Goal: Book appointment/travel/reservation

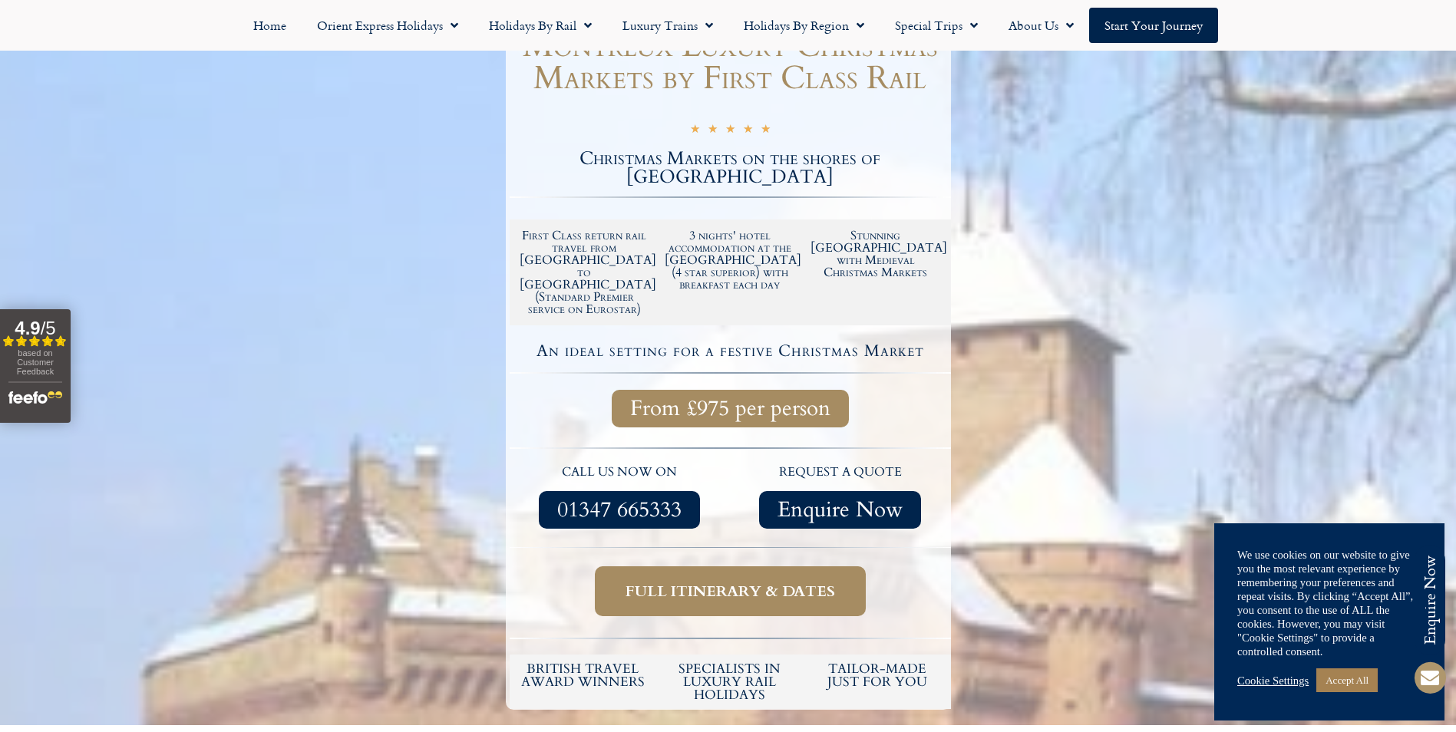
scroll to position [307, 0]
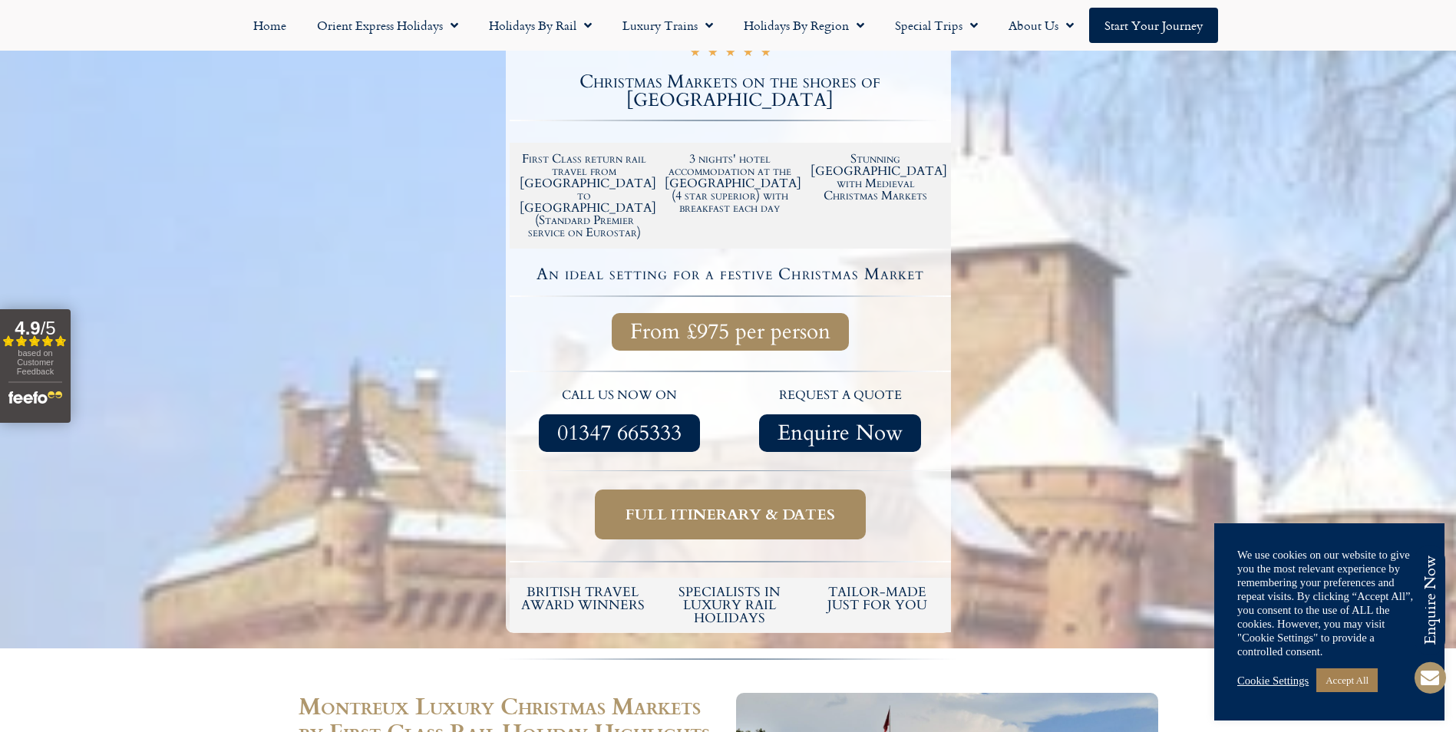
click at [774, 505] on span "Full itinerary & dates" at bounding box center [729, 514] width 209 height 19
click at [788, 505] on span "Full itinerary & dates" at bounding box center [729, 514] width 209 height 19
click at [652, 490] on link "Full itinerary & dates" at bounding box center [730, 515] width 271 height 50
click at [811, 505] on span "Full itinerary & dates" at bounding box center [729, 514] width 209 height 19
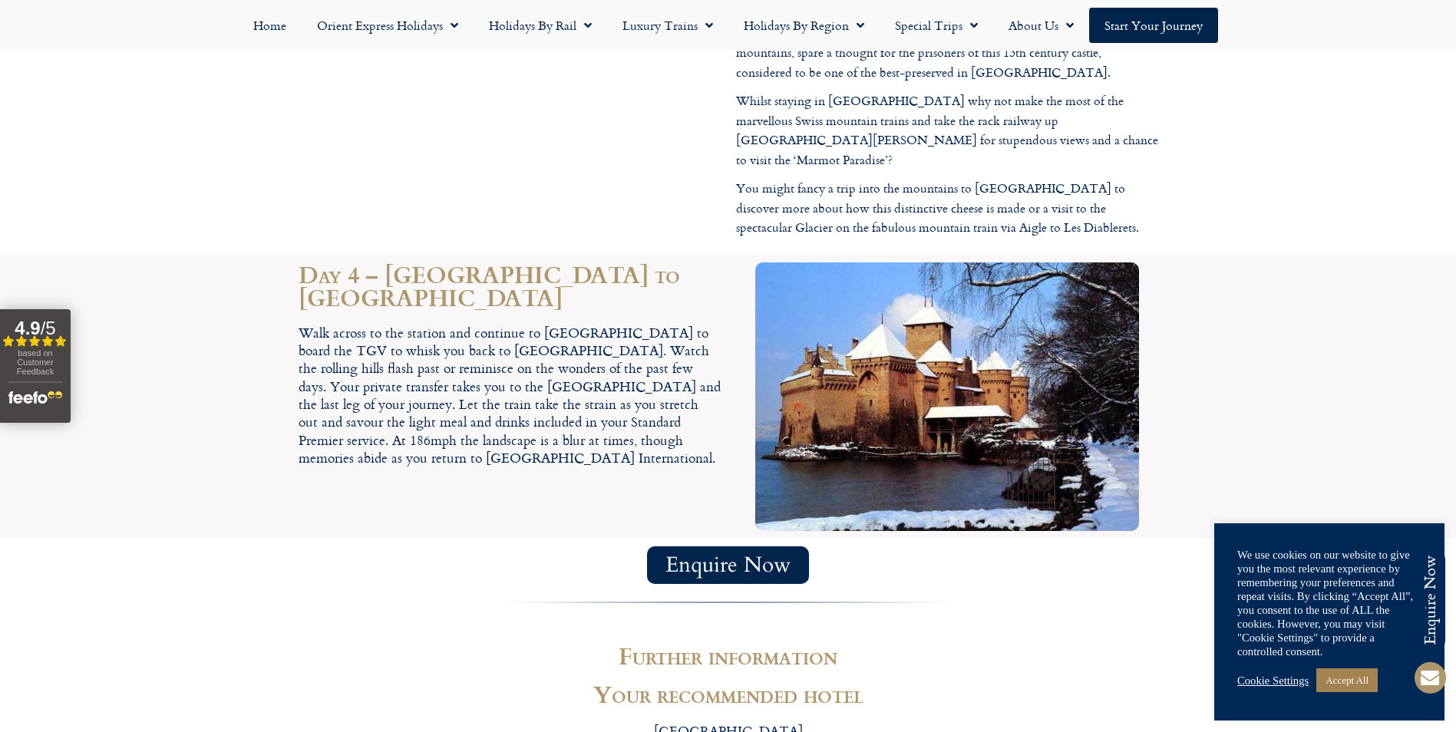
scroll to position [2609, 0]
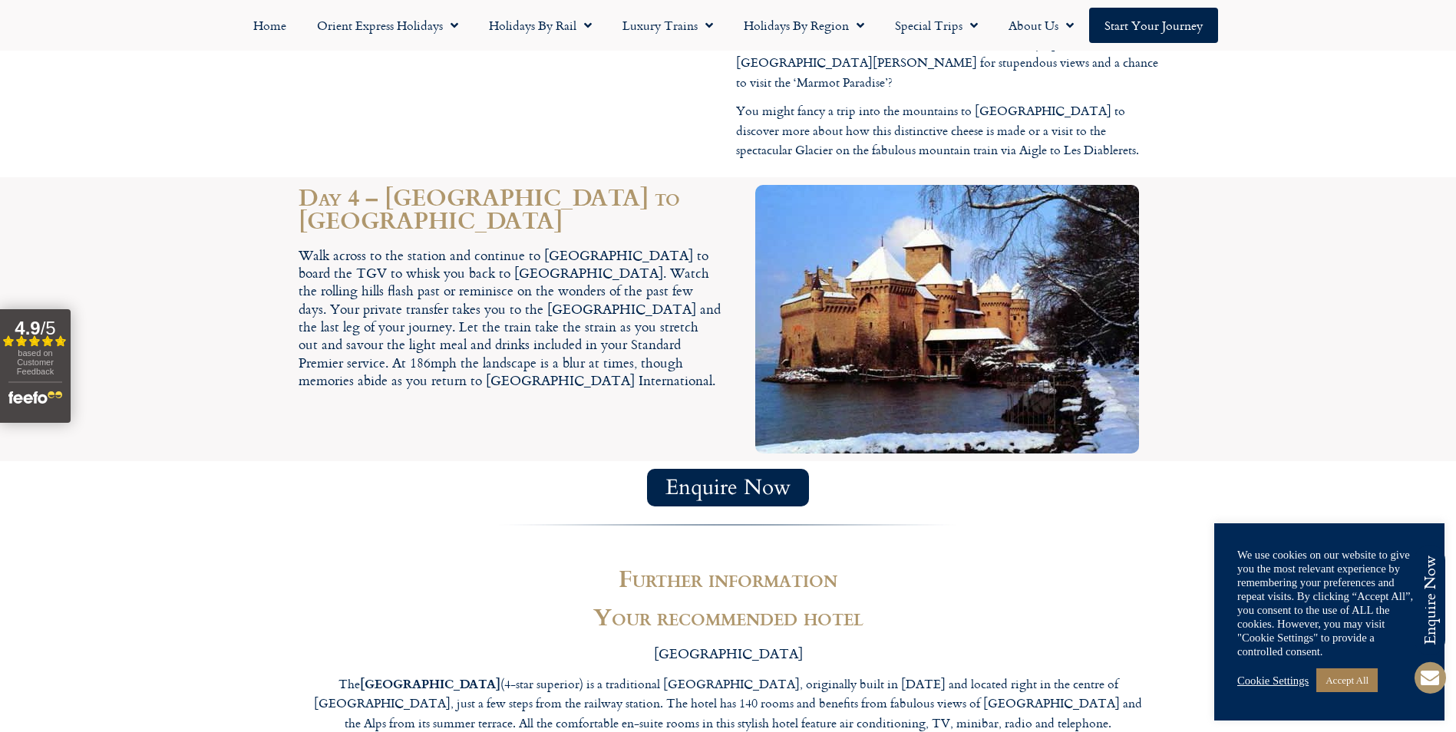
click at [753, 478] on span "Enquire Now" at bounding box center [727, 487] width 125 height 19
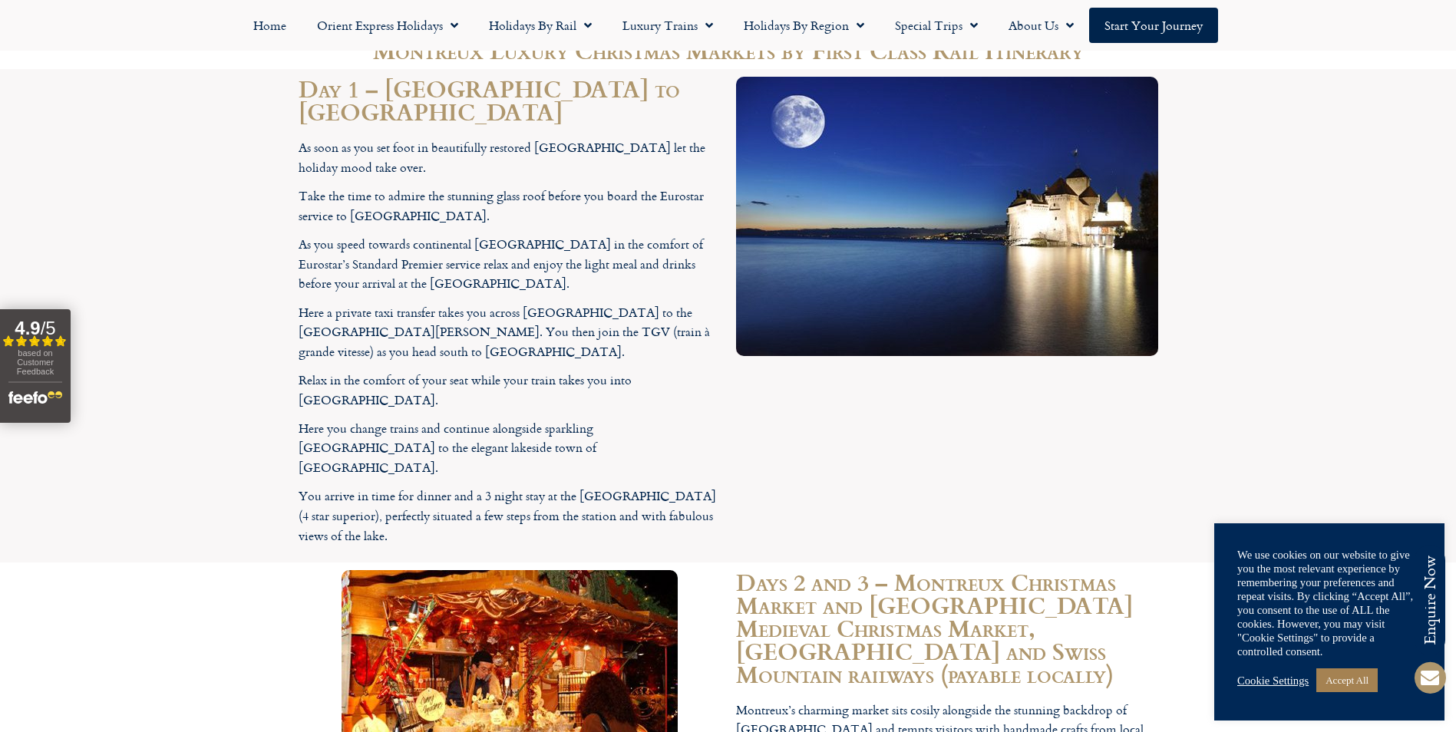
scroll to position [1612, 0]
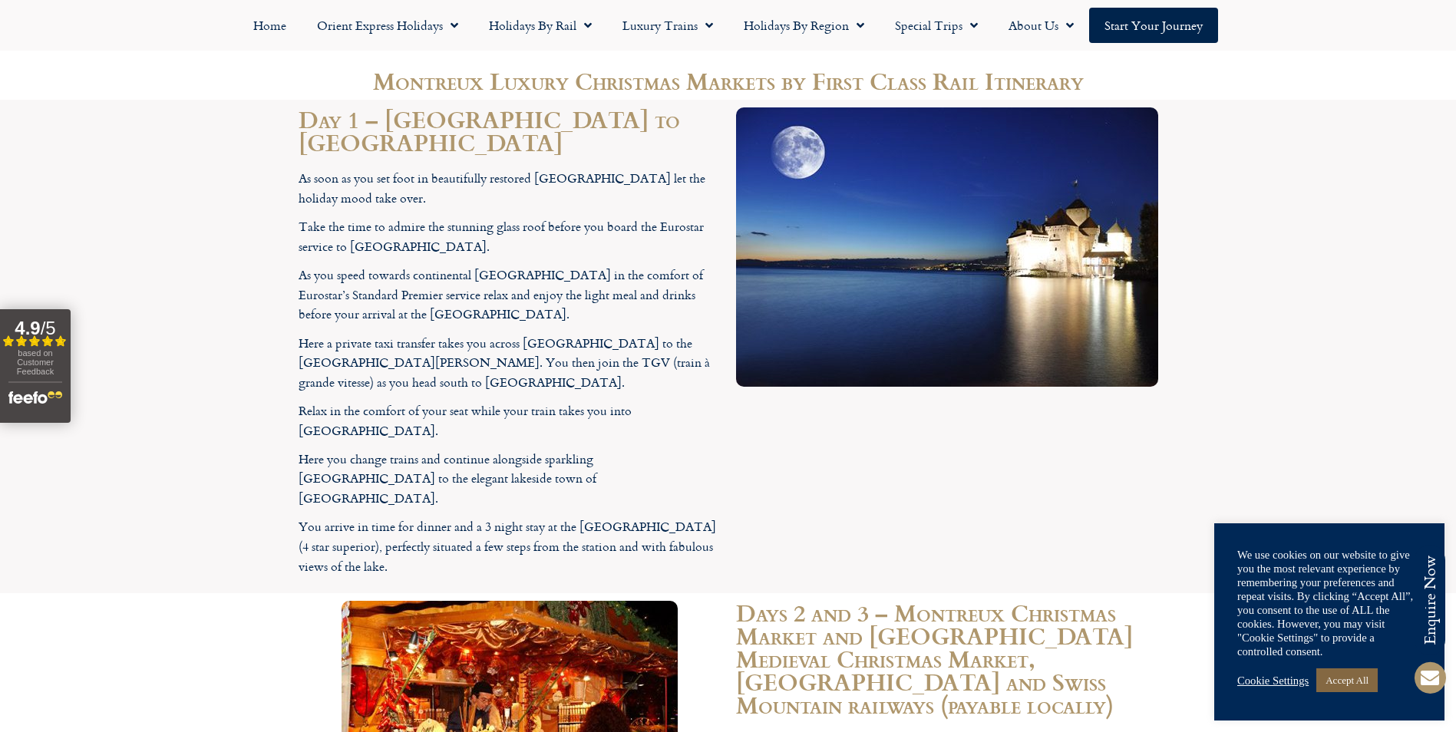
drag, startPoint x: 1363, startPoint y: 686, endPoint x: 1309, endPoint y: 671, distance: 55.7
click at [1360, 685] on link "Accept All" at bounding box center [1346, 680] width 61 height 24
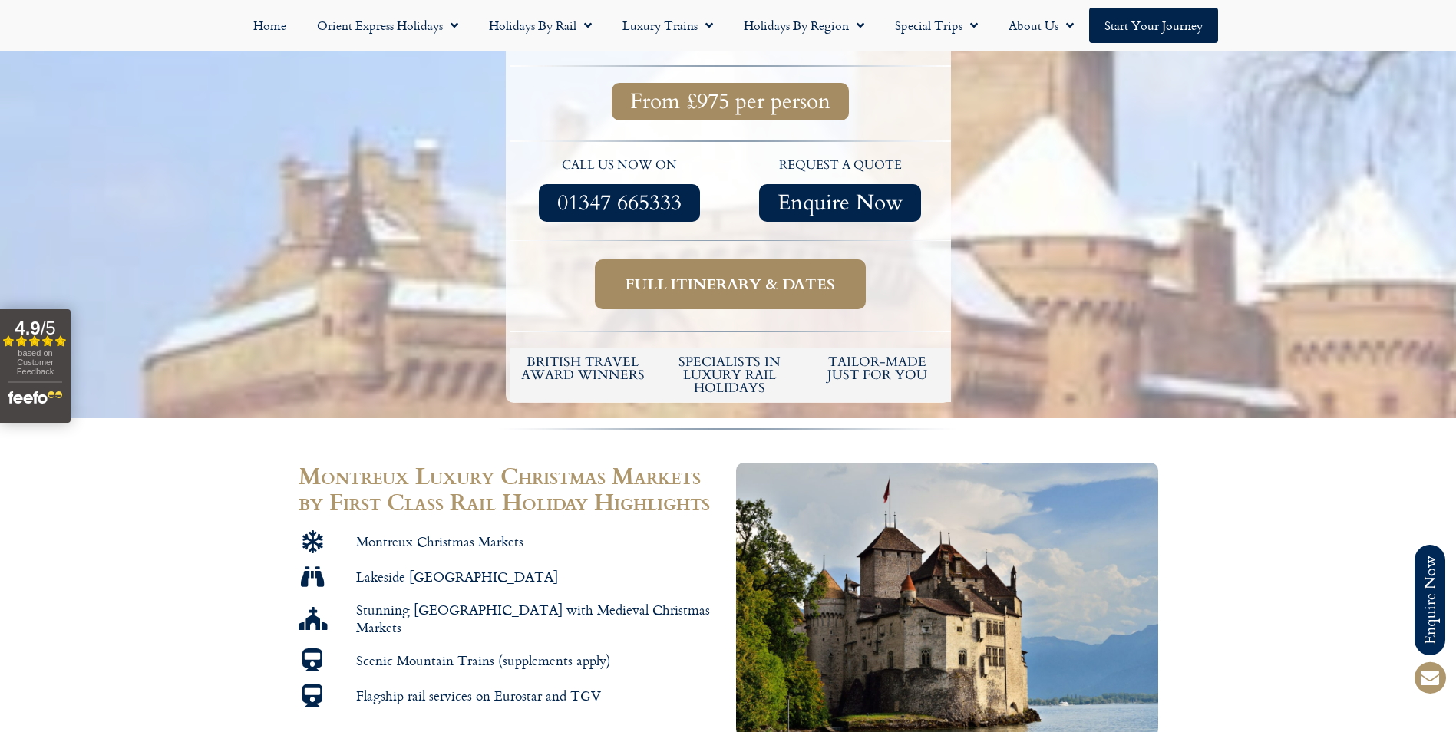
scroll to position [460, 0]
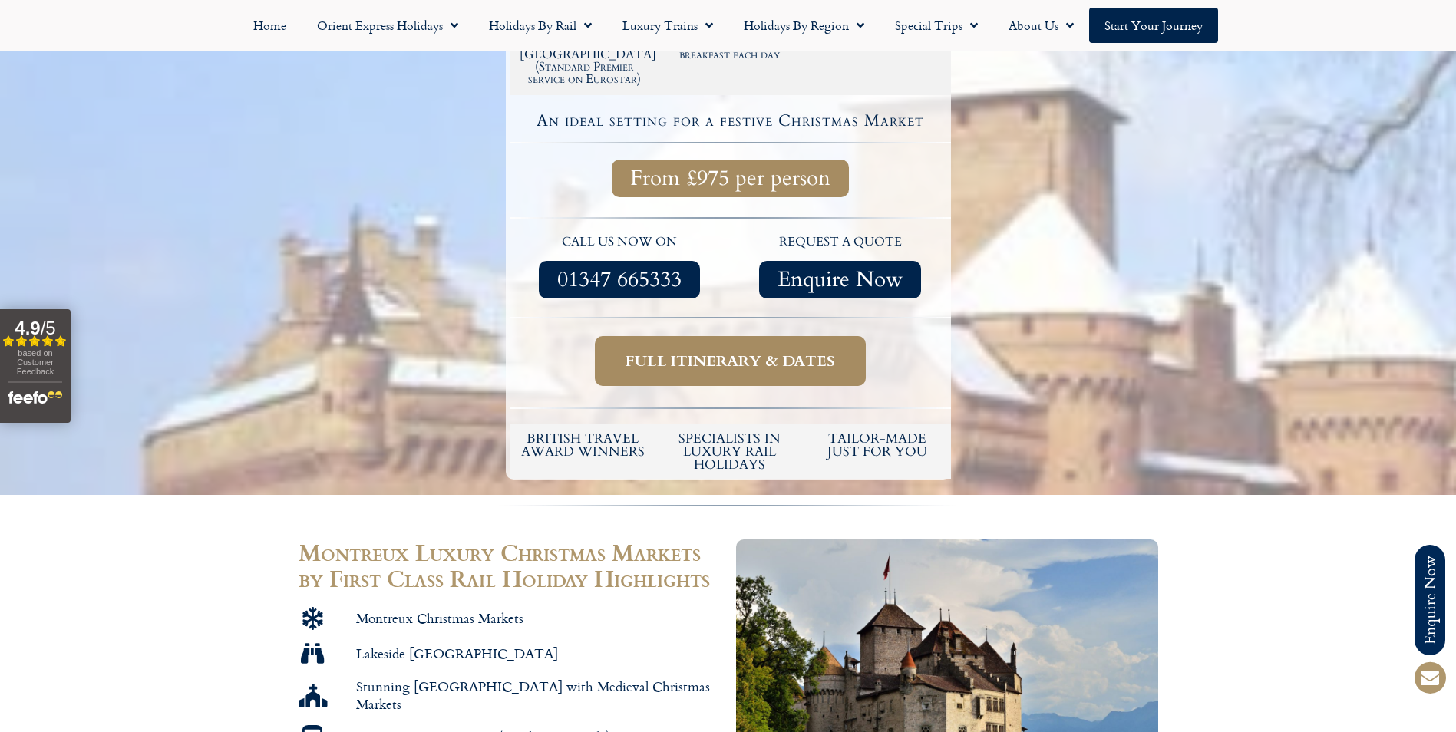
click at [725, 351] on span "Full itinerary & dates" at bounding box center [729, 360] width 209 height 19
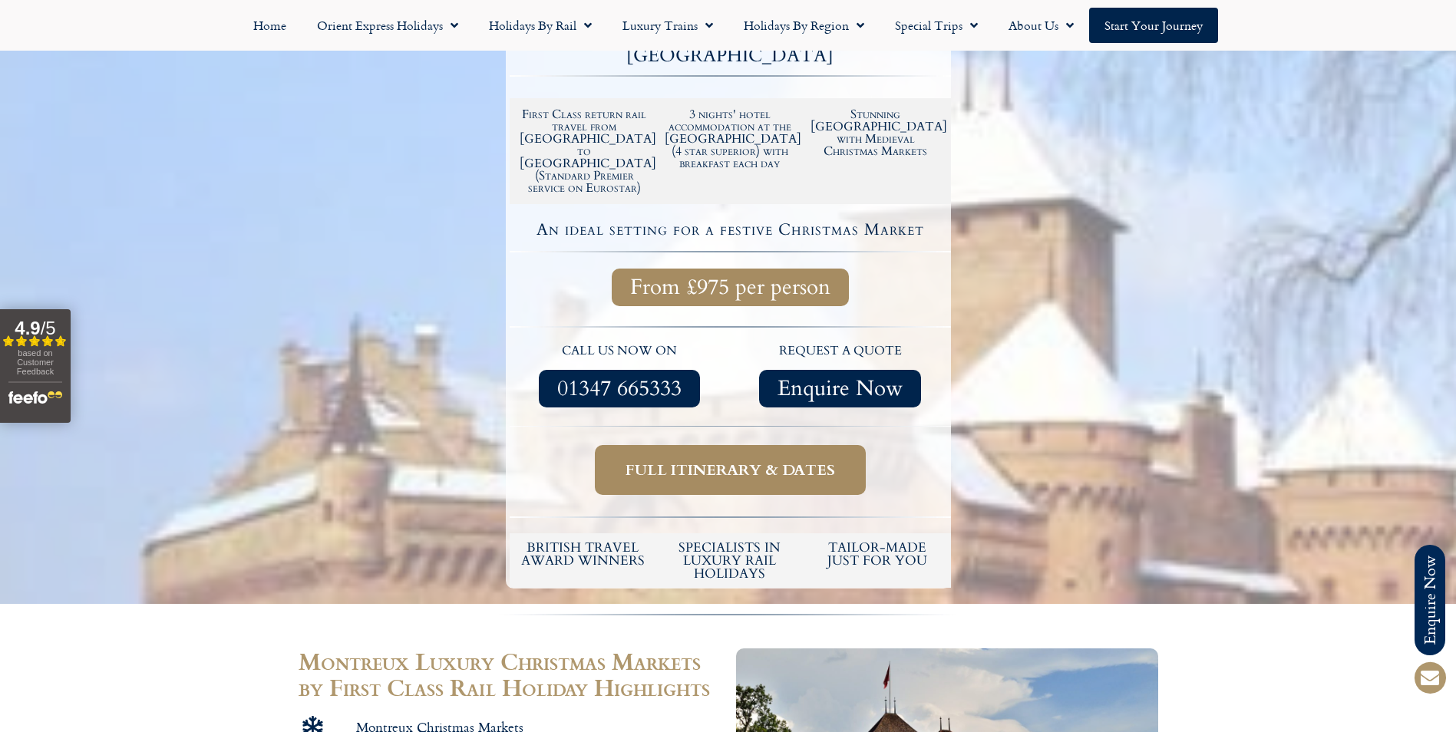
scroll to position [230, 0]
